Goal: Information Seeking & Learning: Understand process/instructions

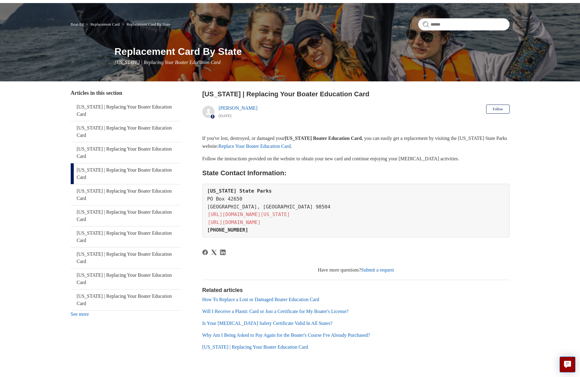
scroll to position [52, 0]
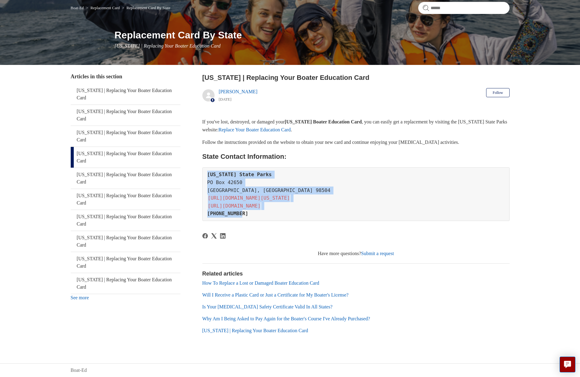
drag, startPoint x: 247, startPoint y: 214, endPoint x: 205, endPoint y: 171, distance: 60.0
click at [205, 171] on pre "[US_STATE][GEOGRAPHIC_DATA] [URL][DOMAIN_NAME][US_STATE] [URL][DOMAIN_NAME] [PH…" at bounding box center [355, 194] width 307 height 54
click at [410, 198] on pre "[US_STATE][GEOGRAPHIC_DATA] [URL][DOMAIN_NAME][US_STATE] [URL][DOMAIN_NAME] [PH…" at bounding box center [355, 194] width 307 height 54
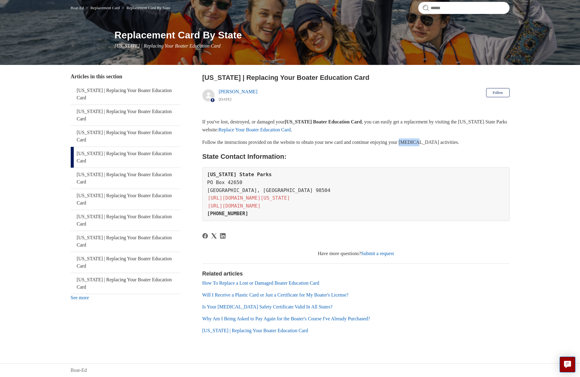
drag, startPoint x: 418, startPoint y: 144, endPoint x: 434, endPoint y: 144, distance: 16.5
click at [434, 144] on p "Follow the instructions provided on the website to obtain your new card and con…" at bounding box center [355, 142] width 307 height 8
click at [447, 145] on p "Follow the instructions provided on the website to obtain your new card and con…" at bounding box center [355, 142] width 307 height 8
click at [446, 141] on p "Follow the instructions provided on the website to obtain your new card and con…" at bounding box center [355, 142] width 307 height 8
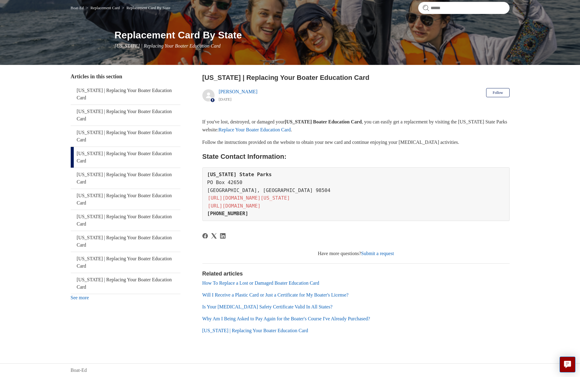
click at [292, 121] on p "If you've lost, destroyed, or damaged your [US_STATE] Boater Education Card , y…" at bounding box center [355, 126] width 307 height 16
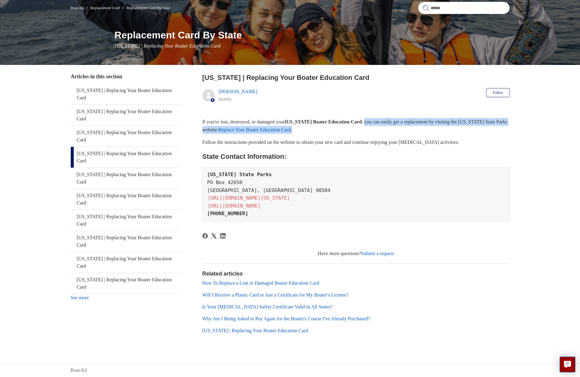
drag, startPoint x: 386, startPoint y: 123, endPoint x: 354, endPoint y: 131, distance: 33.4
click at [354, 131] on p "If you've lost, destroyed, or damaged your [US_STATE] Boater Education Card , y…" at bounding box center [355, 126] width 307 height 16
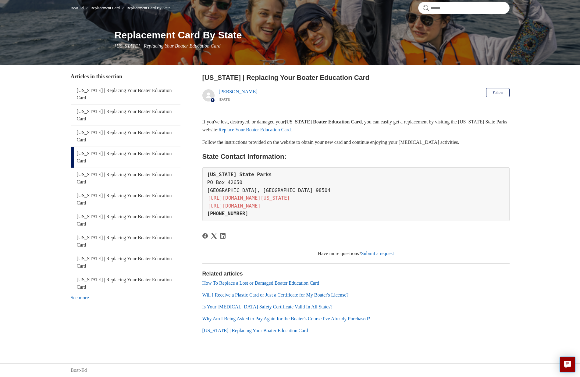
click at [371, 138] on p "Follow the instructions provided on the website to obtain your new card and con…" at bounding box center [355, 142] width 307 height 8
drag, startPoint x: 366, startPoint y: 143, endPoint x: 358, endPoint y: 143, distance: 8.2
click at [358, 143] on p "Follow the instructions provided on the website to obtain your new card and con…" at bounding box center [355, 142] width 307 height 8
